Goal: Entertainment & Leisure: Consume media (video, audio)

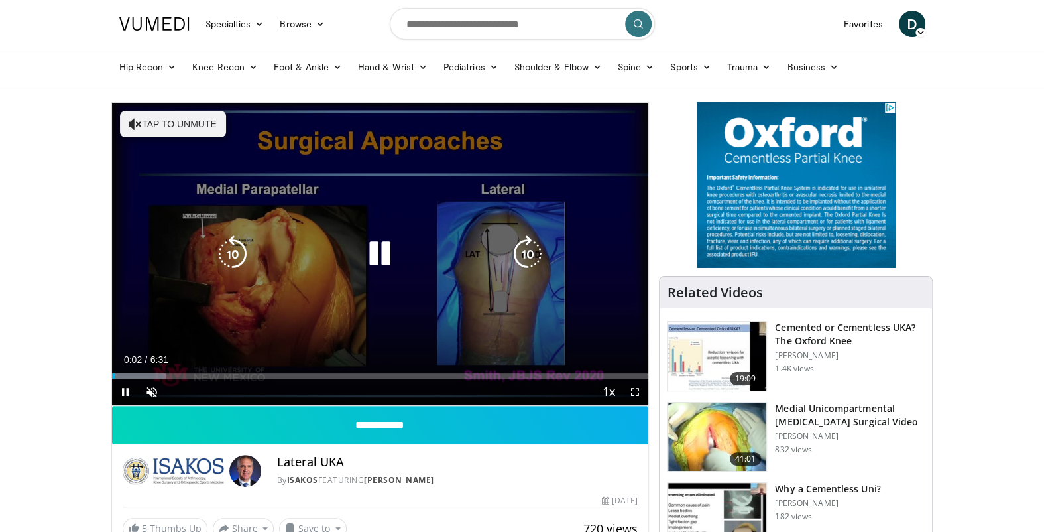
click at [382, 255] on icon "Video Player" at bounding box center [379, 253] width 37 height 37
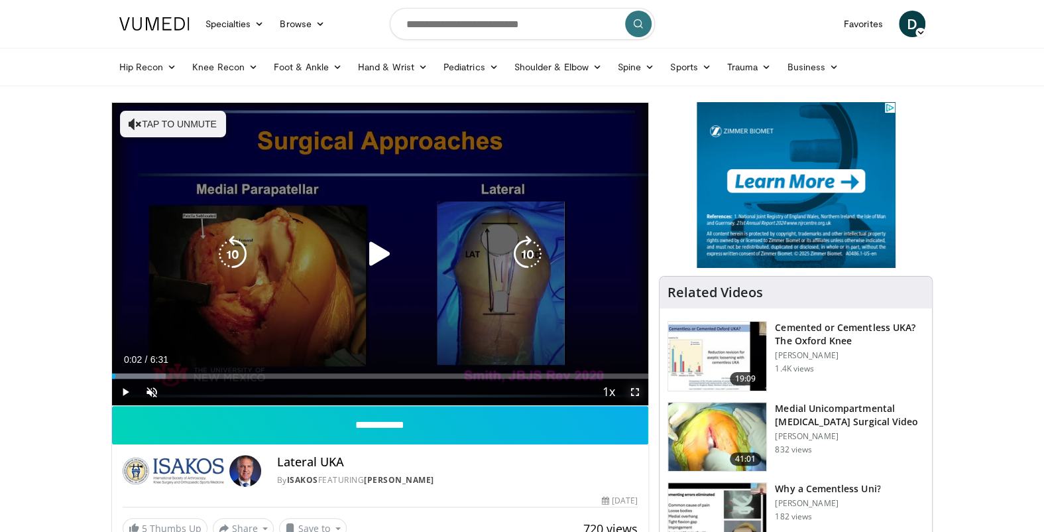
drag, startPoint x: 634, startPoint y: 389, endPoint x: 699, endPoint y: 451, distance: 89.1
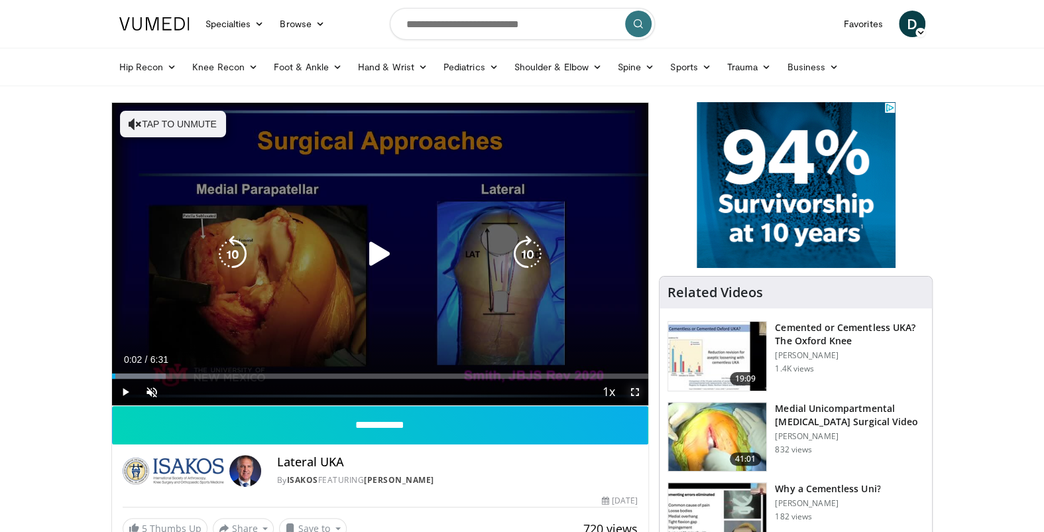
click at [634, 389] on span "Video Player" at bounding box center [635, 392] width 27 height 27
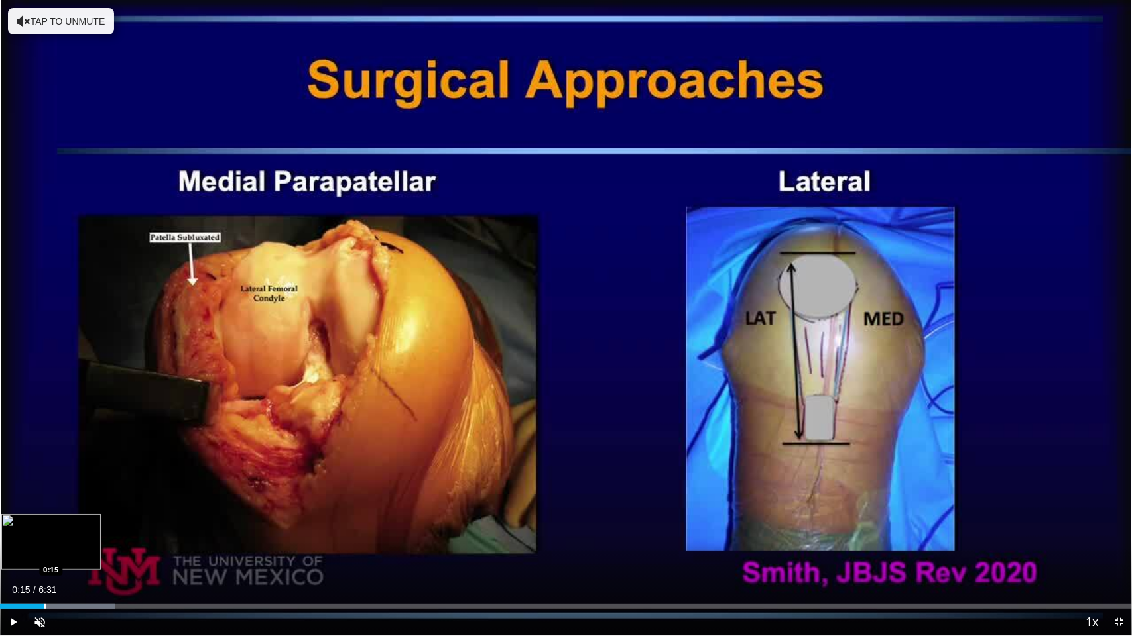
click at [44, 531] on div "Loaded : 10.12% 0:15 0:15" at bounding box center [566, 603] width 1132 height 13
click at [74, 531] on div "Progress Bar" at bounding box center [73, 606] width 1 height 5
click at [99, 531] on div "Progress Bar" at bounding box center [99, 606] width 1 height 5
click at [124, 531] on div "Progress Bar" at bounding box center [151, 606] width 269 height 5
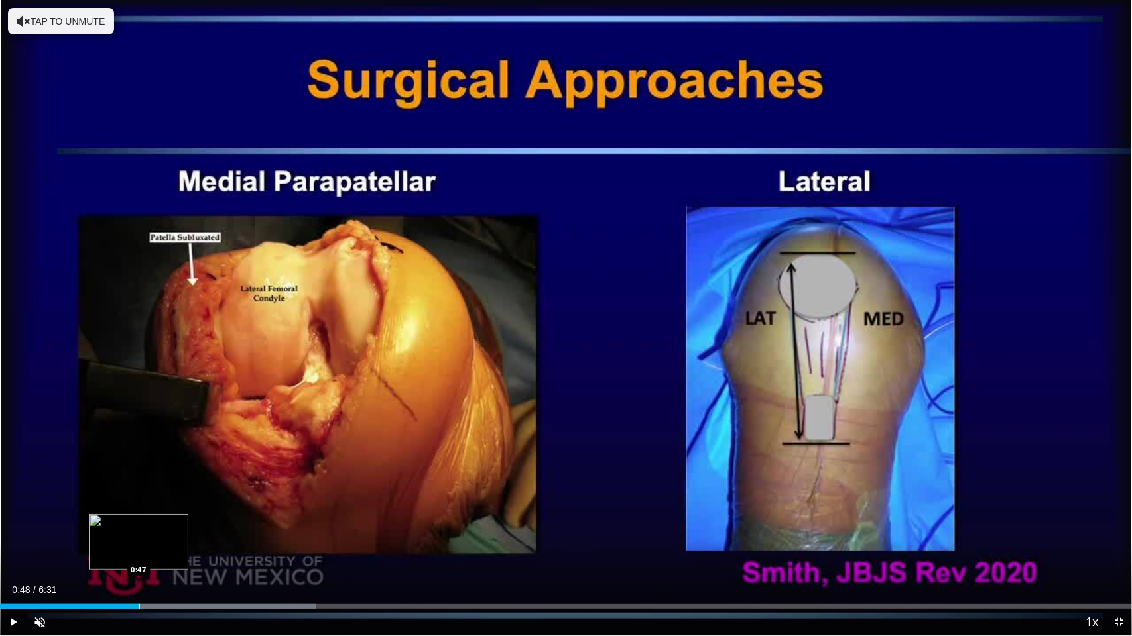
click at [139, 531] on div "Progress Bar" at bounding box center [139, 606] width 1 height 5
click at [10, 531] on span "Video Player" at bounding box center [13, 622] width 27 height 27
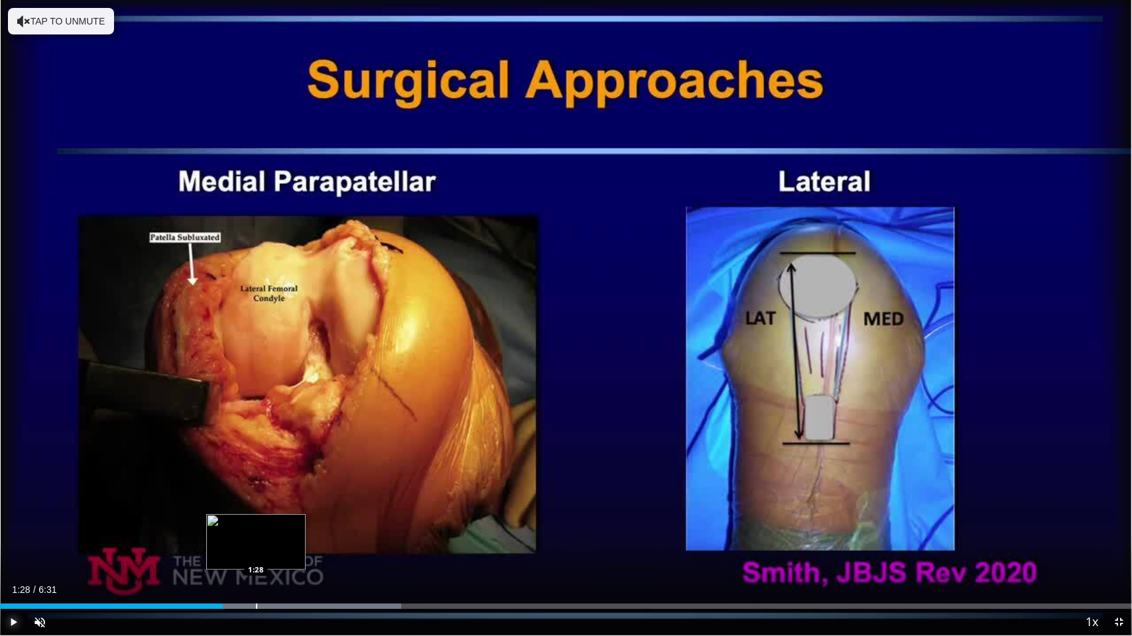
click at [256, 531] on div "Progress Bar" at bounding box center [256, 606] width 1 height 5
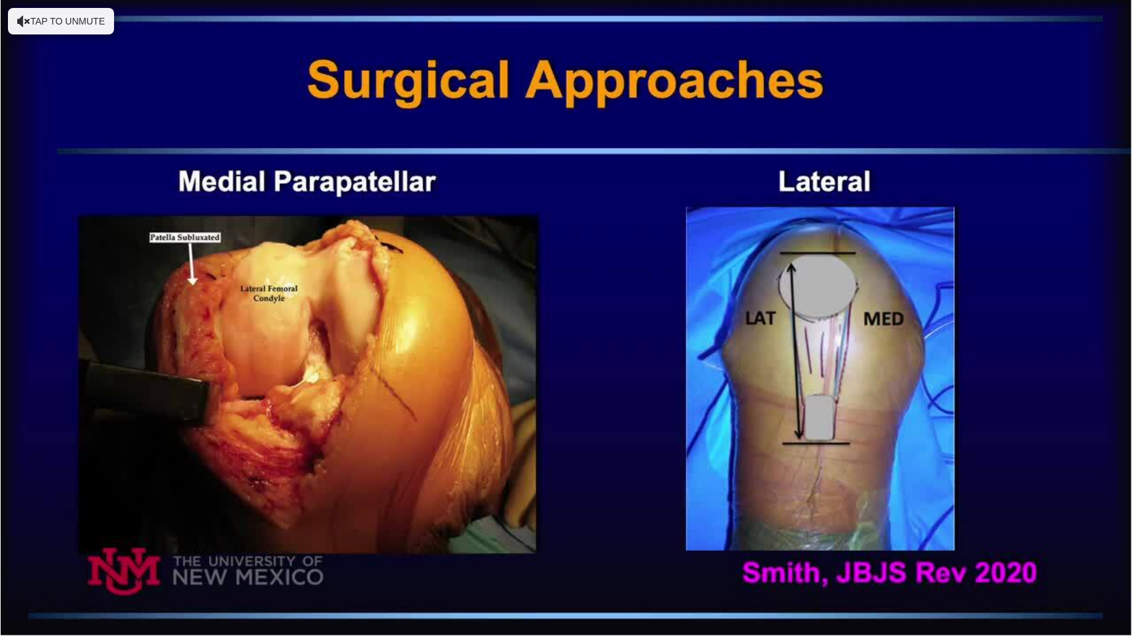
click at [294, 531] on div "10 seconds Tap to unmute" at bounding box center [566, 318] width 1132 height 636
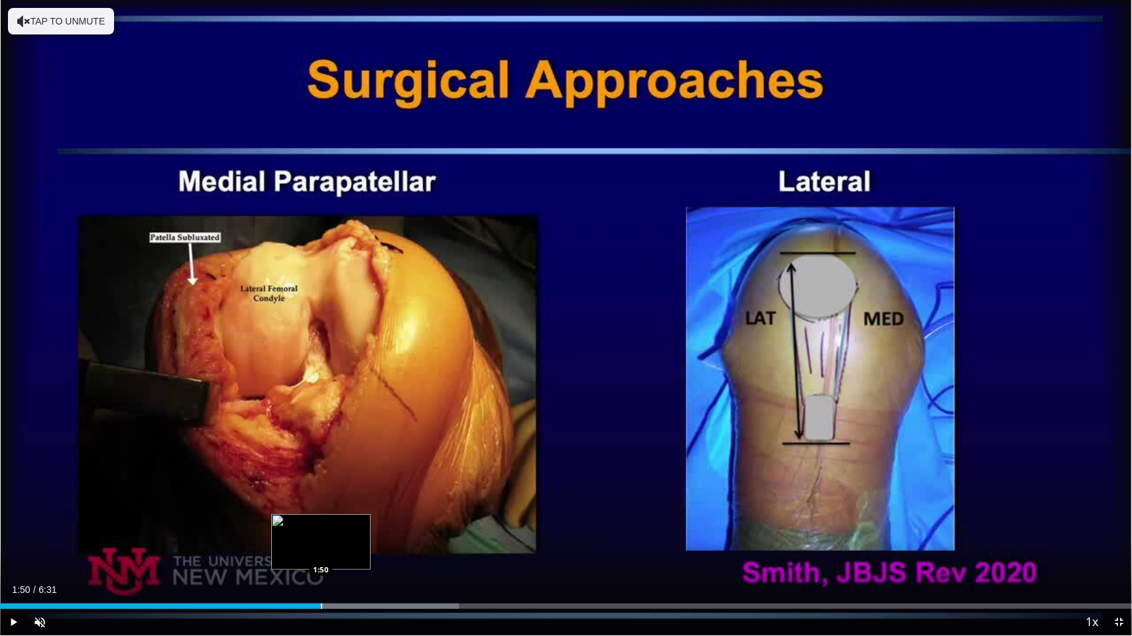
click at [320, 531] on div "Loaded : 40.53% 1:31 1:50" at bounding box center [566, 606] width 1132 height 5
click at [345, 531] on div "Progress Bar" at bounding box center [345, 606] width 1 height 5
click at [367, 531] on div "Loaded : 46.03% 1:59 2:06" at bounding box center [566, 606] width 1132 height 5
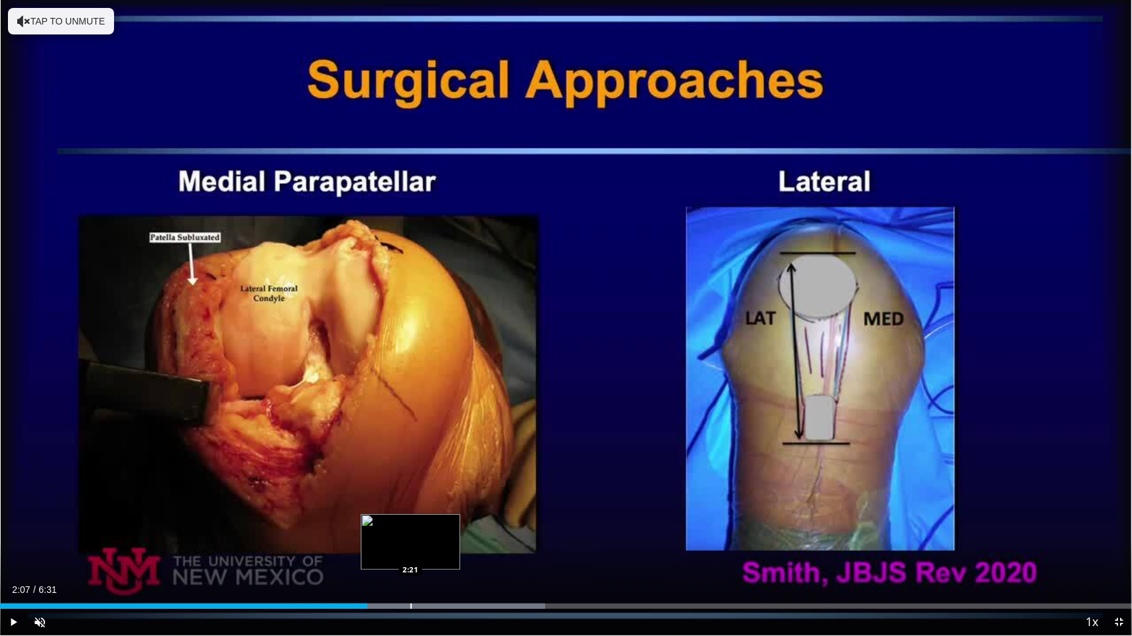
click at [410, 531] on div "Progress Bar" at bounding box center [410, 606] width 1 height 5
click at [451, 531] on div "Loaded : 53.20% 2:21 2:35" at bounding box center [566, 606] width 1132 height 5
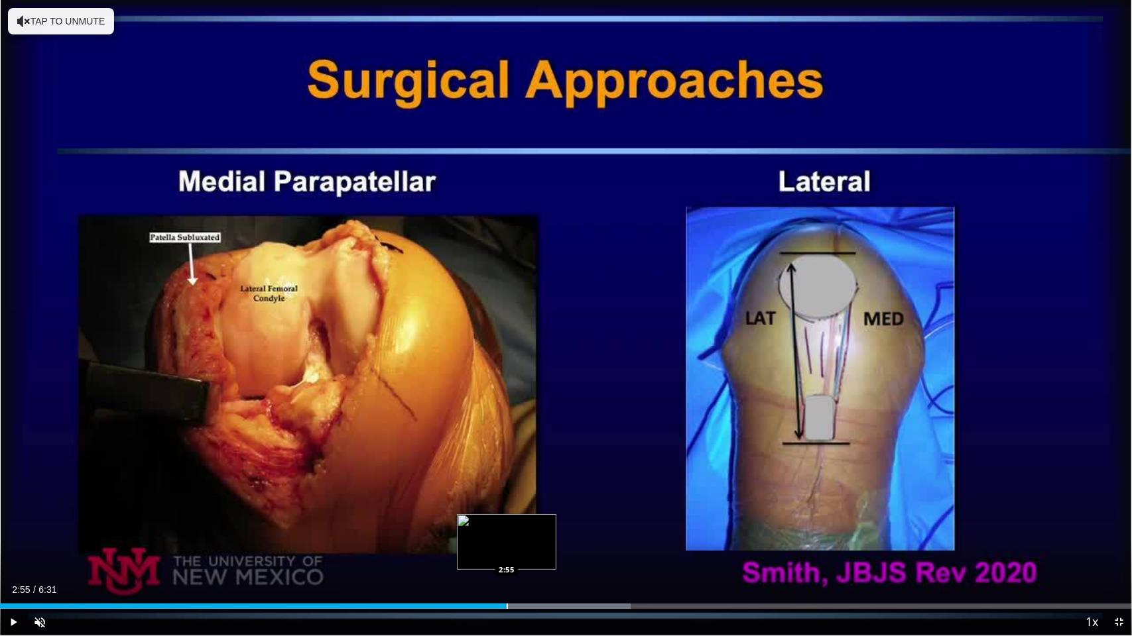
click at [507, 531] on div "Loaded : 55.73% 2:55 2:55" at bounding box center [566, 603] width 1132 height 13
drag, startPoint x: 507, startPoint y: 602, endPoint x: 528, endPoint y: 607, distance: 21.9
click at [528, 531] on div "Loaded : 60.80% 3:02 3:02" at bounding box center [566, 606] width 1132 height 5
click at [558, 531] on div "Progress Bar" at bounding box center [558, 606] width 1 height 5
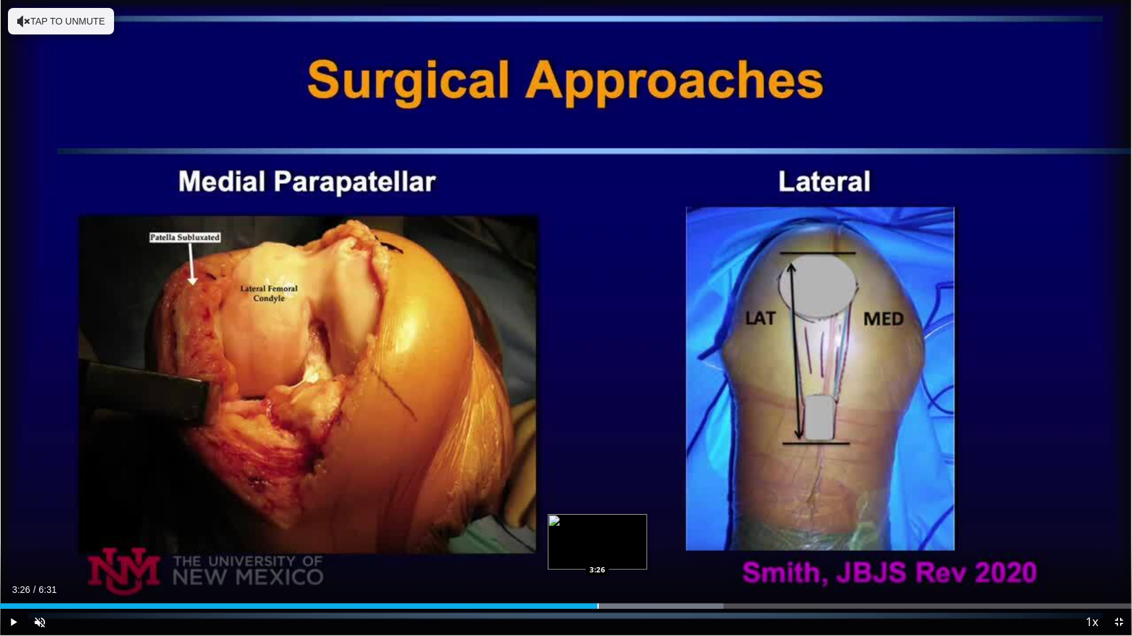
click at [597, 531] on div "Progress Bar" at bounding box center [597, 606] width 1 height 5
click at [610, 531] on div "Progress Bar" at bounding box center [609, 606] width 1 height 5
click at [13, 531] on span "Video Player" at bounding box center [13, 622] width 27 height 27
click at [657, 531] on div "Progress Bar" at bounding box center [634, 606] width 180 height 5
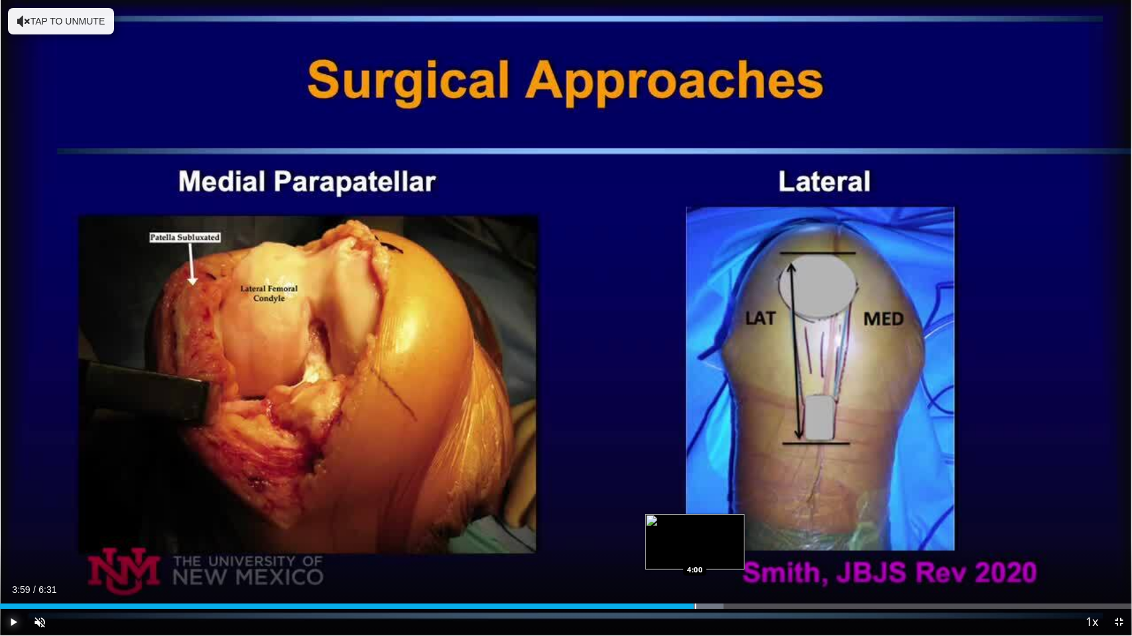
click at [693, 531] on div "Progress Bar" at bounding box center [648, 606] width 150 height 5
drag, startPoint x: 693, startPoint y: 604, endPoint x: 664, endPoint y: 621, distance: 34.5
click at [664, 531] on div "Current Time 4:08 / Duration 6:31 Pause Skip Backward Skip Forward Unmute Loade…" at bounding box center [566, 622] width 1132 height 27
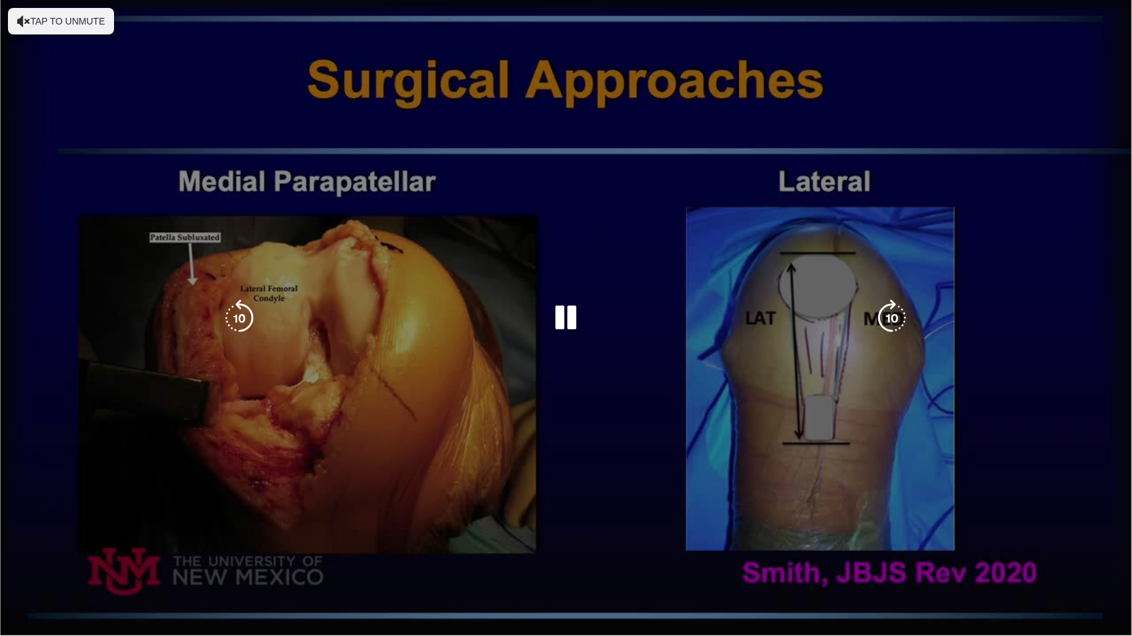
click at [664, 531] on video-js "**********" at bounding box center [566, 318] width 1132 height 636
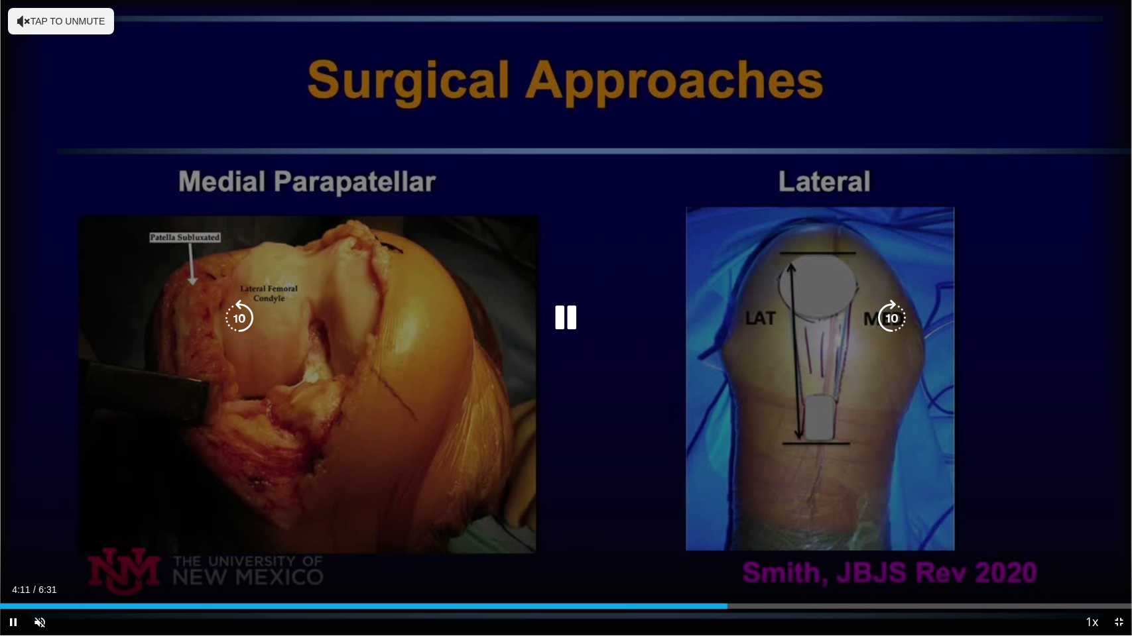
click at [570, 313] on icon "Video Player" at bounding box center [566, 318] width 37 height 37
click at [560, 321] on icon "Video Player" at bounding box center [566, 318] width 37 height 37
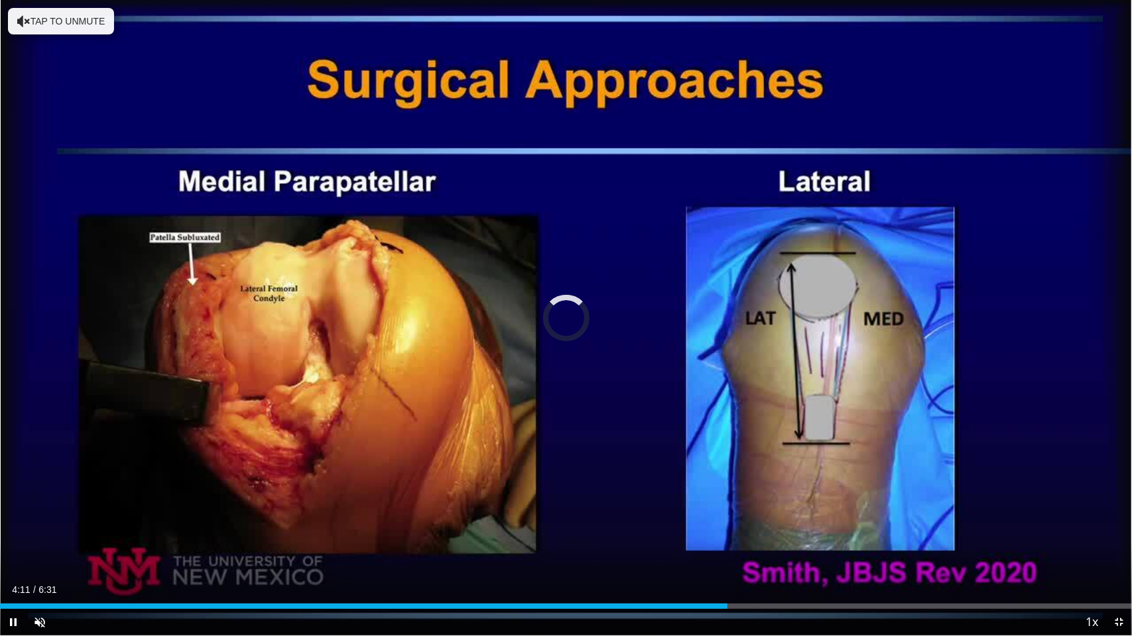
drag, startPoint x: 683, startPoint y: 636, endPoint x: 628, endPoint y: 569, distance: 85.7
click at [628, 531] on div "10 seconds Tap to unmute" at bounding box center [566, 318] width 1132 height 636
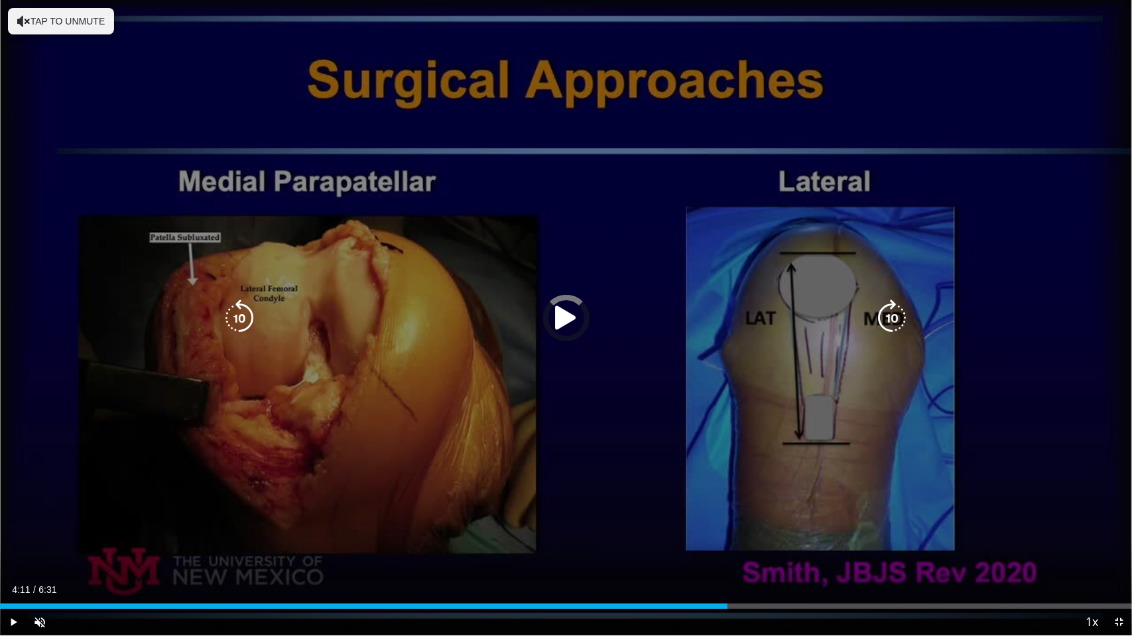
click at [582, 331] on icon "Video Player" at bounding box center [566, 318] width 37 height 37
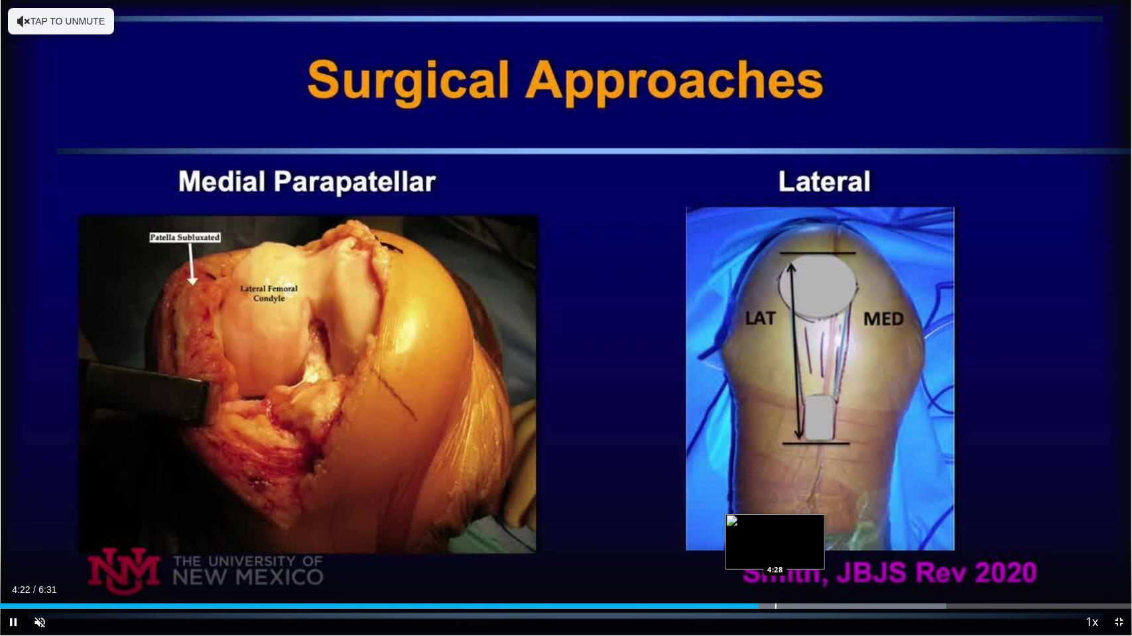
click at [775, 531] on div "Progress Bar" at bounding box center [775, 606] width 1 height 5
click at [775, 531] on div "Loaded : 86.94% 4:38 4:28" at bounding box center [566, 606] width 1132 height 5
click at [797, 531] on div "Progress Bar" at bounding box center [797, 606] width 1 height 5
click at [825, 531] on div "Progress Bar" at bounding box center [853, 606] width 261 height 5
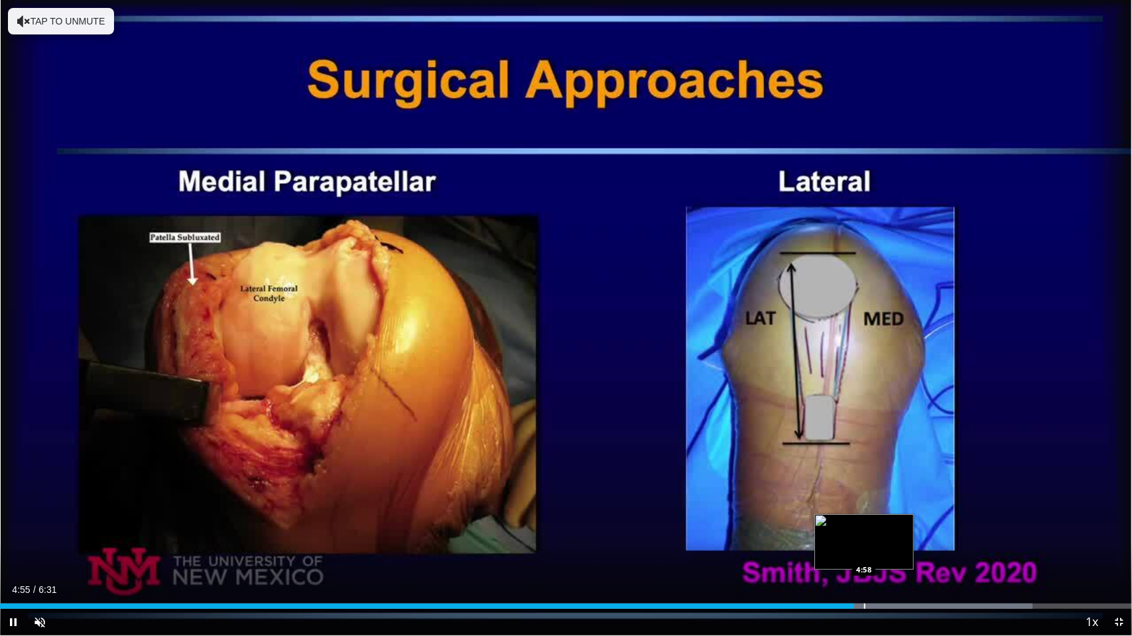
click at [864, 531] on div "Progress Bar" at bounding box center [864, 606] width 1 height 5
click at [874, 531] on div "Loaded : 92.06% 5:02 5:01" at bounding box center [566, 606] width 1132 height 5
click at [912, 531] on div "Progress Bar" at bounding box center [912, 606] width 1 height 5
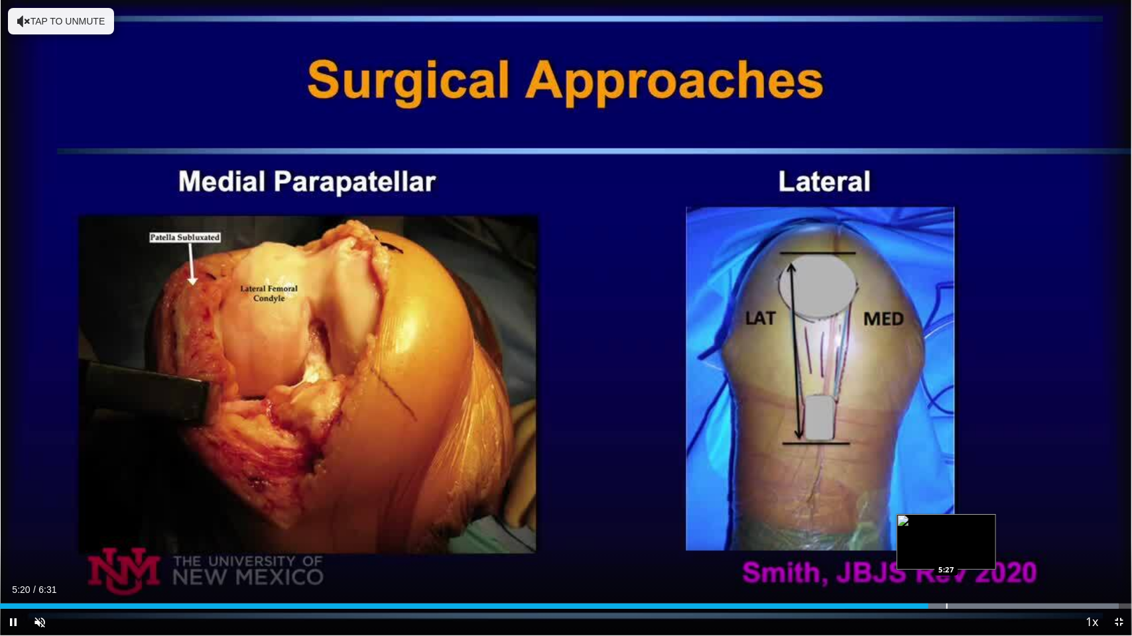
click at [946, 531] on div "Progress Bar" at bounding box center [946, 606] width 1 height 5
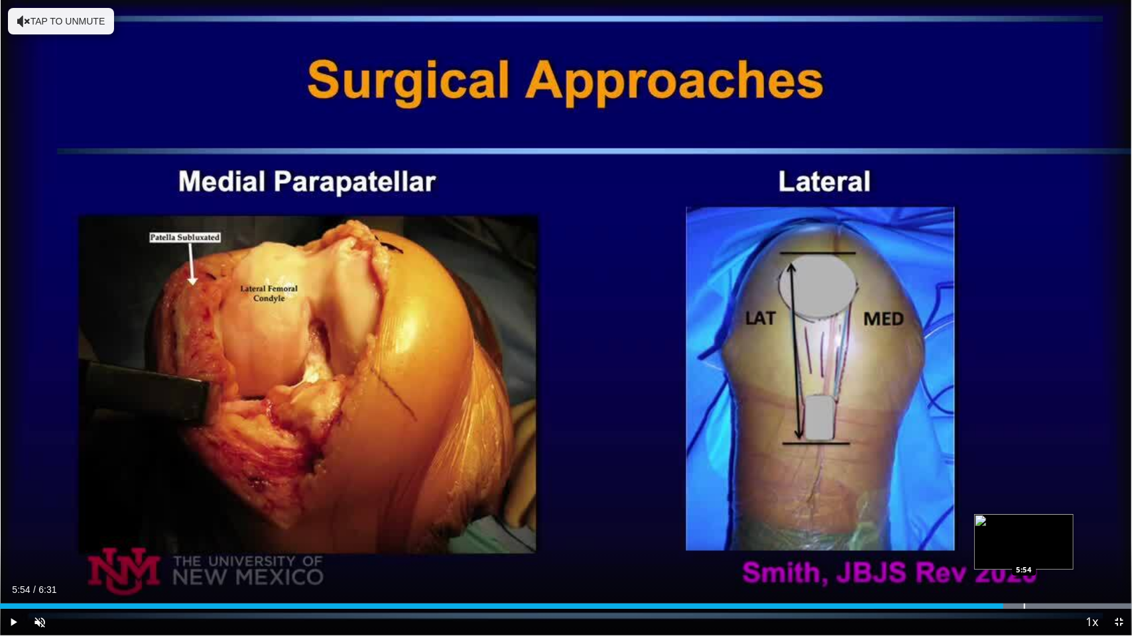
click at [1025, 531] on div "Loaded : 100.00% 5:54 5:54" at bounding box center [566, 603] width 1132 height 13
drag, startPoint x: 1025, startPoint y: 601, endPoint x: 898, endPoint y: 626, distance: 129.8
click at [898, 531] on div "Current Time 5:57 / Duration 6:31 Pause Skip Backward Skip Forward Unmute Loade…" at bounding box center [566, 622] width 1132 height 27
click at [1044, 531] on div "Progress Bar" at bounding box center [1064, 606] width 1 height 5
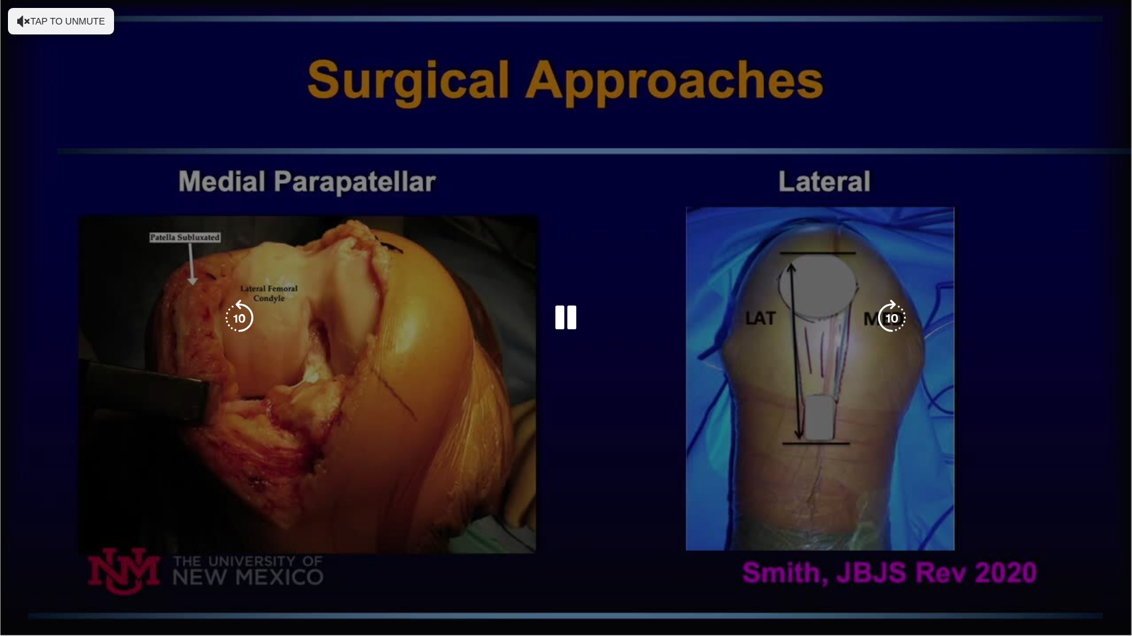
drag, startPoint x: 1064, startPoint y: 606, endPoint x: 1063, endPoint y: 614, distance: 8.0
click at [1044, 531] on div "10 seconds Tap to unmute" at bounding box center [566, 318] width 1132 height 636
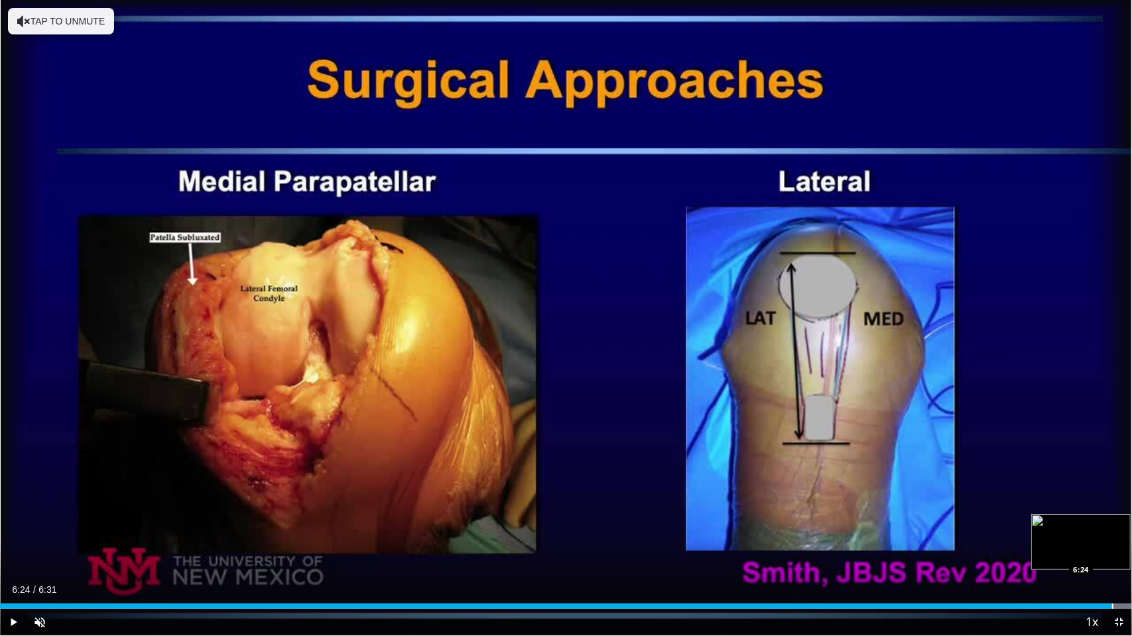
click at [1044, 531] on div "Progress Bar" at bounding box center [1112, 606] width 1 height 5
click at [1044, 531] on div "Progress Bar" at bounding box center [1122, 606] width 1 height 5
click at [1044, 531] on span "Video Player" at bounding box center [1118, 622] width 27 height 27
